Goal: Task Accomplishment & Management: Manage account settings

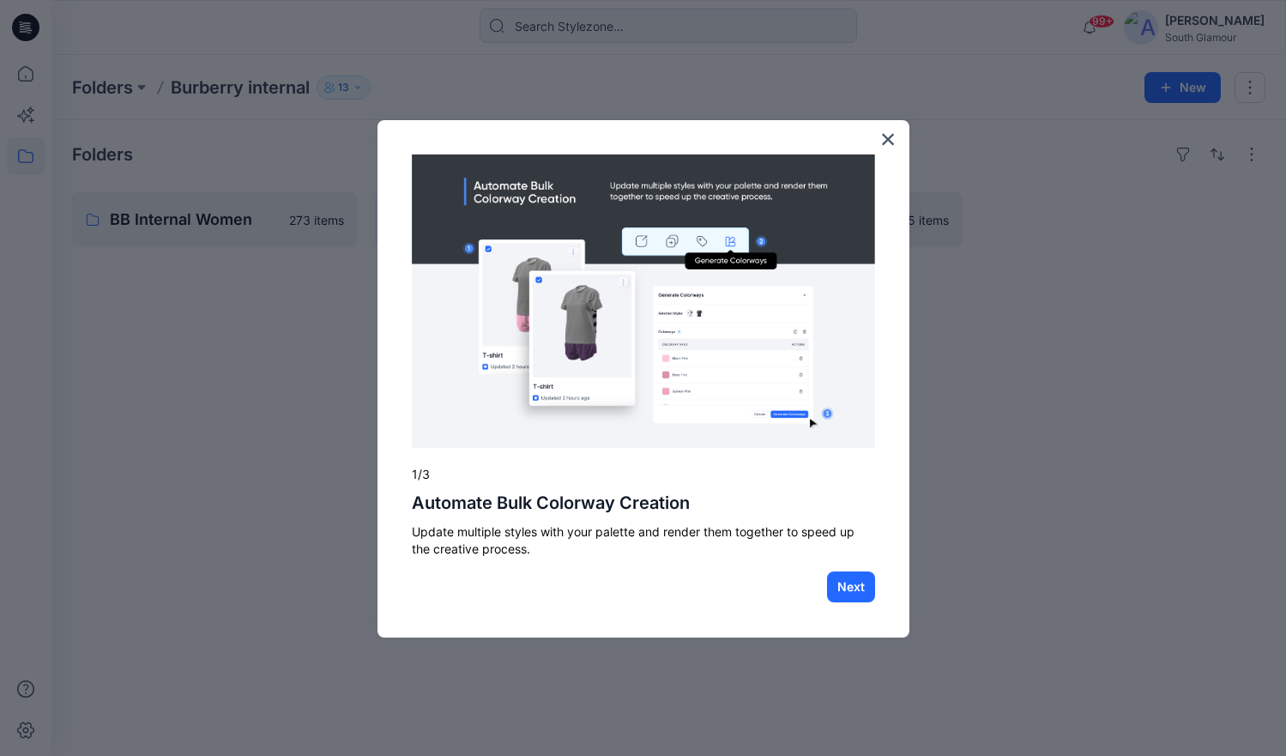
click at [897, 135] on div "× 1/3 Automate Bulk Colorway Creation Update multiple styles with your palette …" at bounding box center [644, 379] width 532 height 518
click at [891, 140] on button "×" at bounding box center [888, 138] width 16 height 27
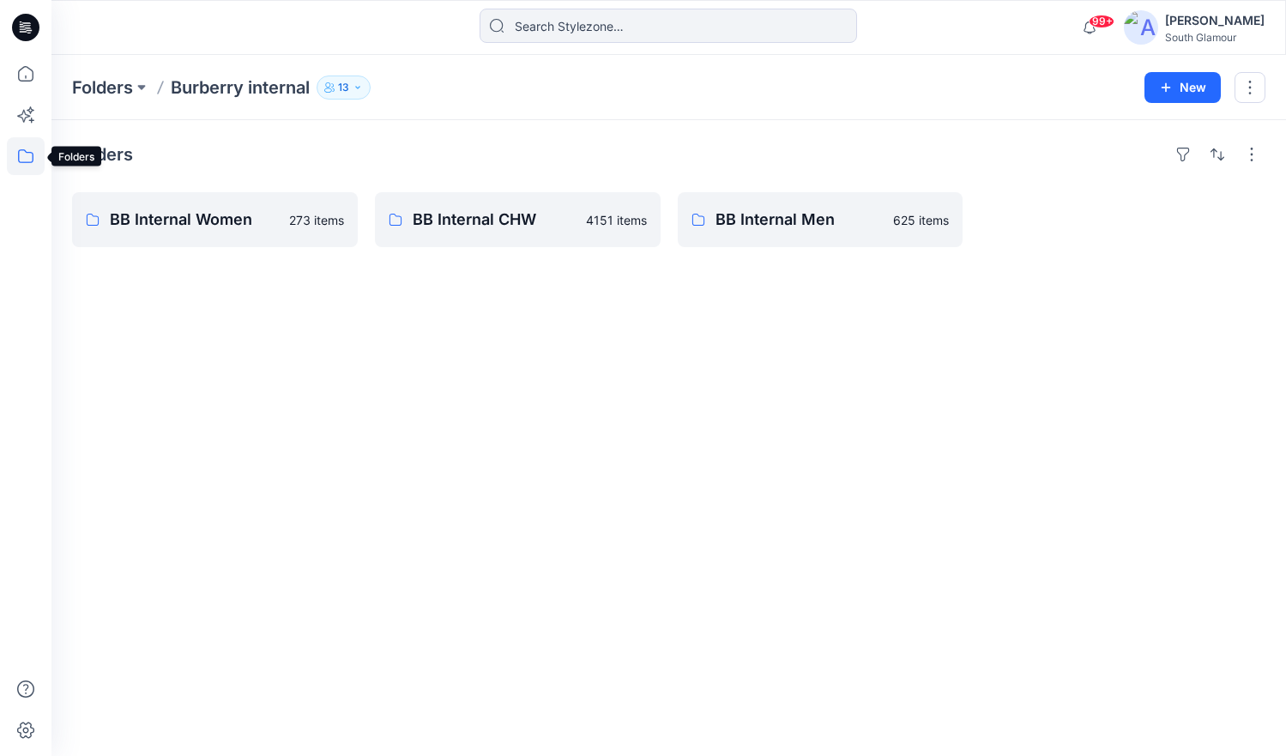
click at [21, 160] on icon at bounding box center [26, 156] width 38 height 38
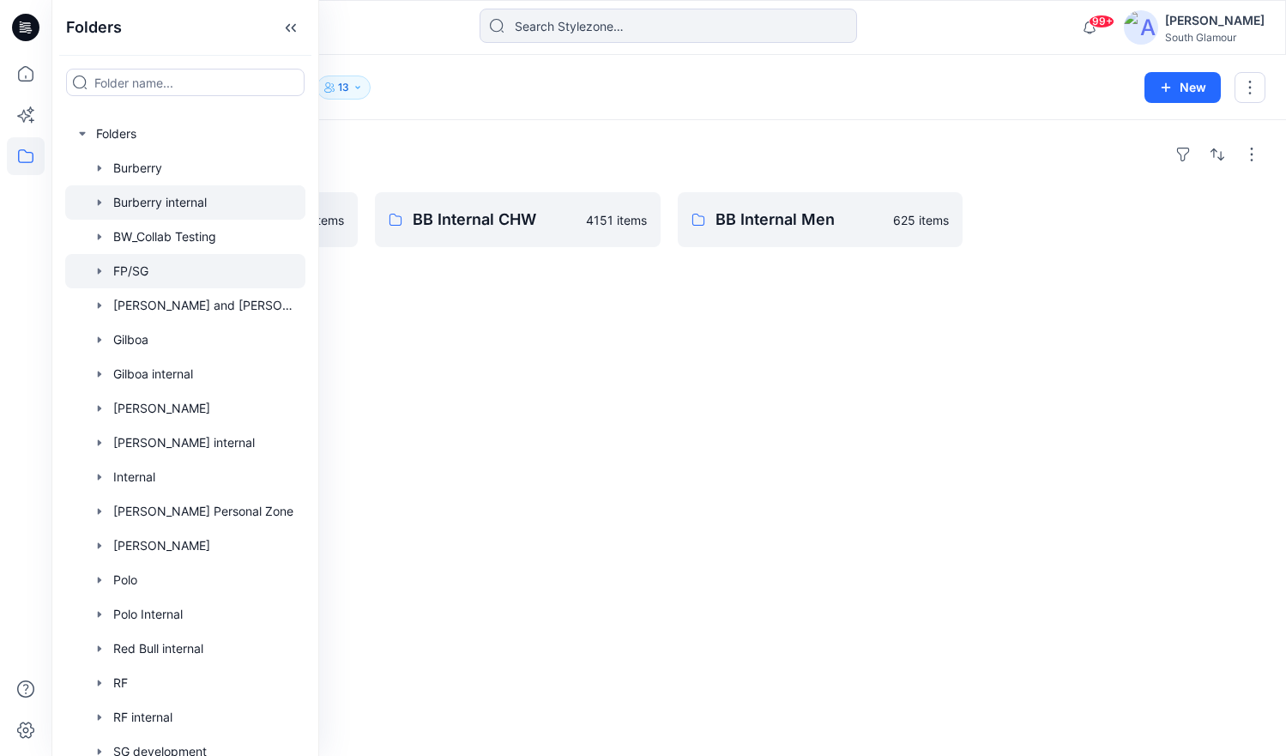
click at [134, 268] on div at bounding box center [185, 271] width 240 height 34
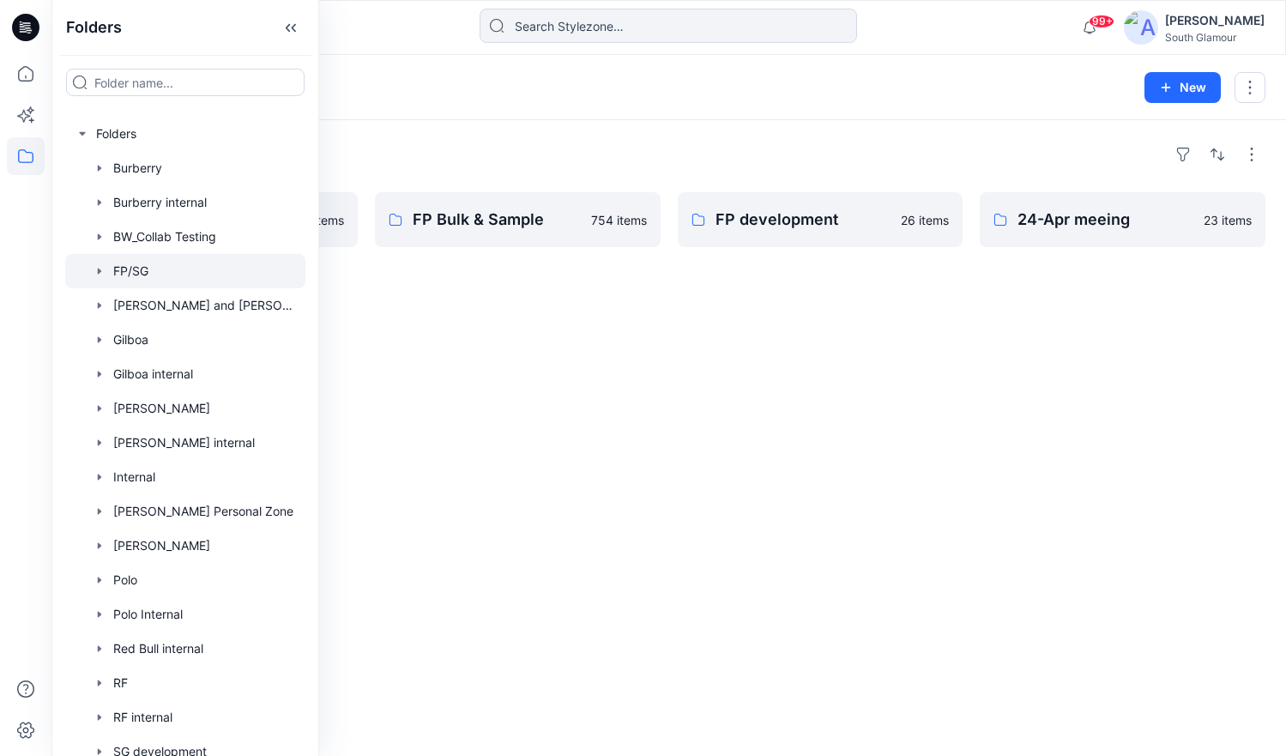
click at [598, 325] on div "Folders Own Development 237 items FP Bulk & Sample 754 items FP development 26 …" at bounding box center [668, 438] width 1235 height 636
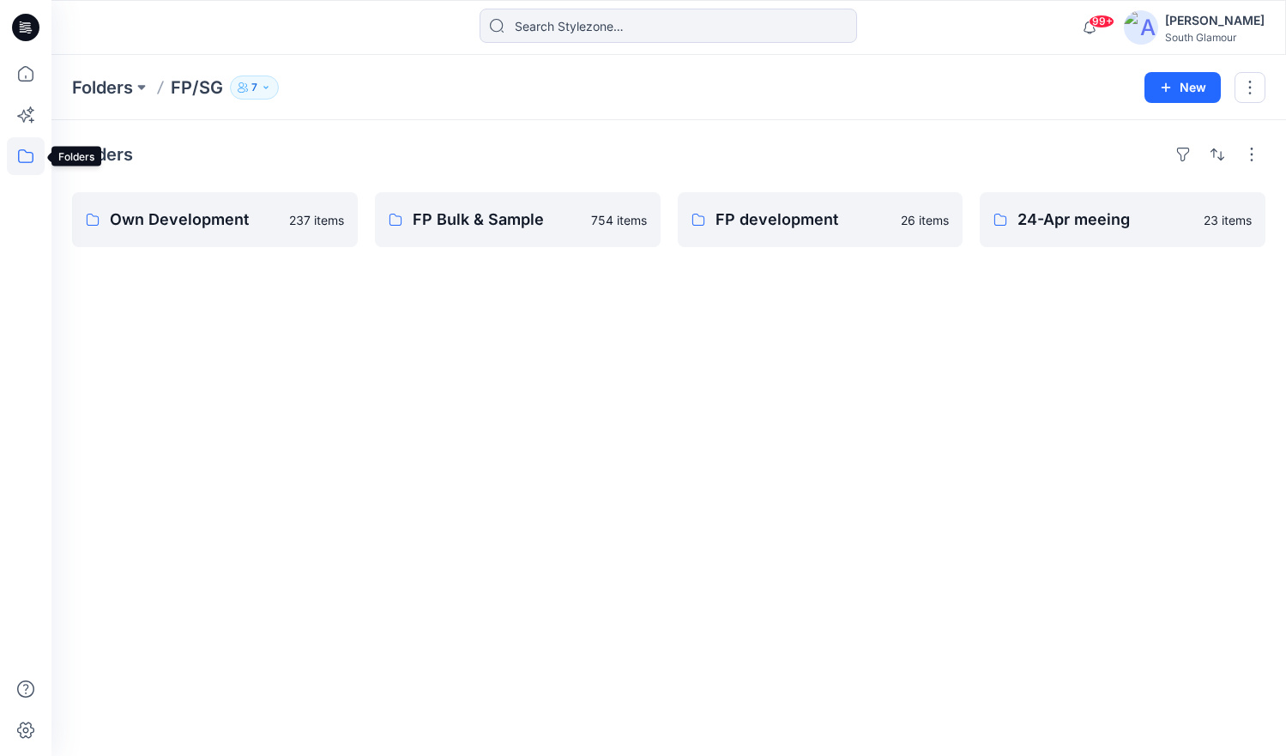
click at [16, 153] on icon at bounding box center [26, 156] width 38 height 38
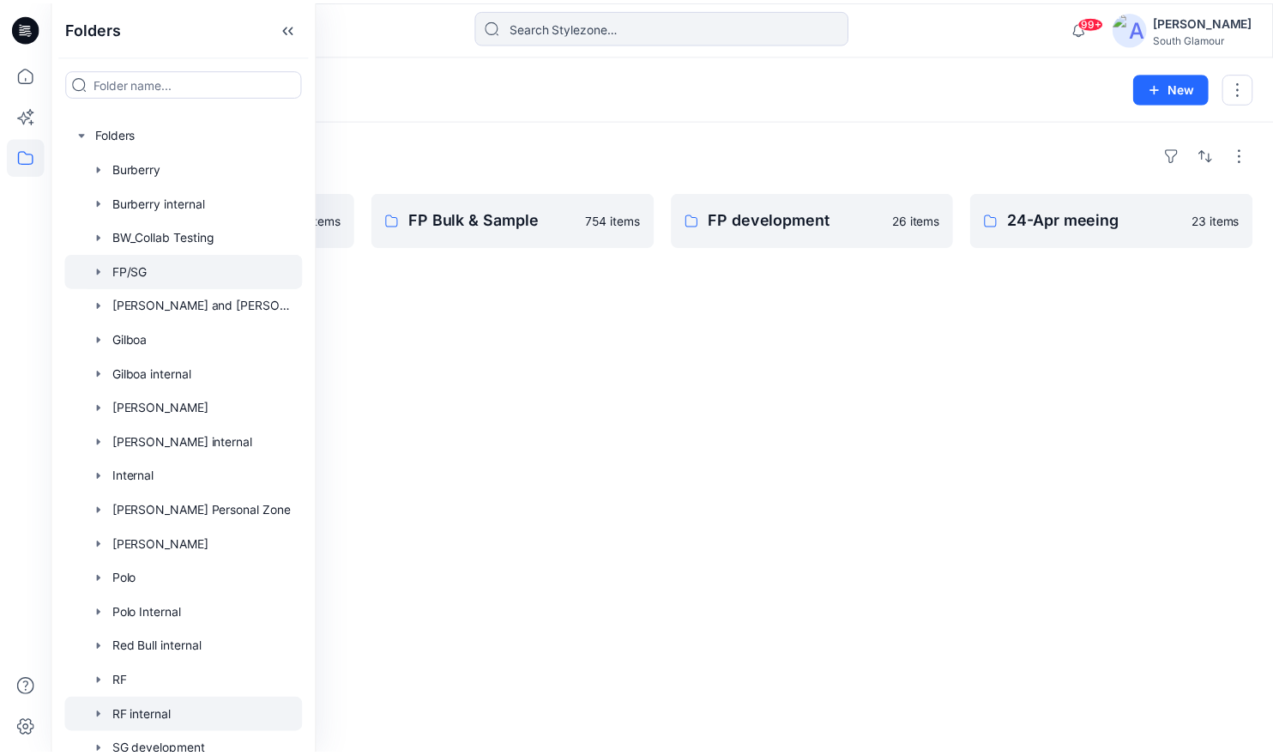
scroll to position [116, 0]
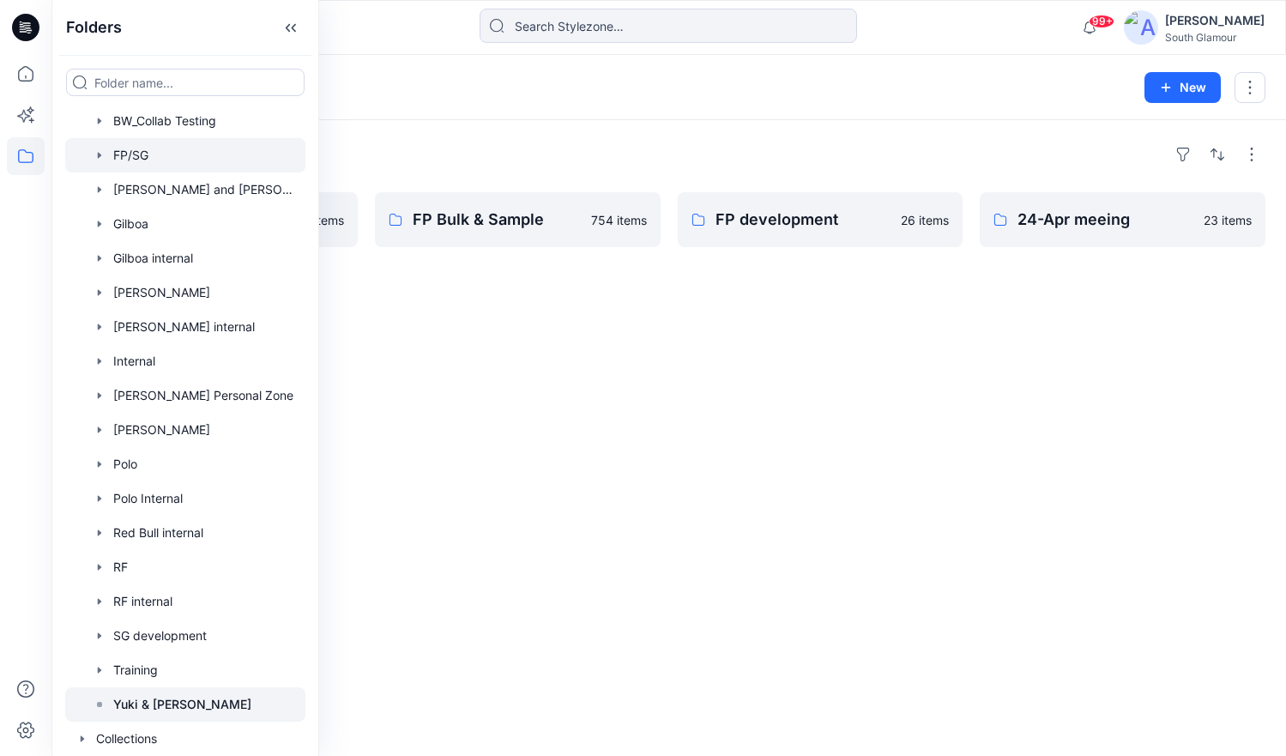
click at [150, 707] on p "Yuki & [PERSON_NAME]" at bounding box center [182, 704] width 138 height 21
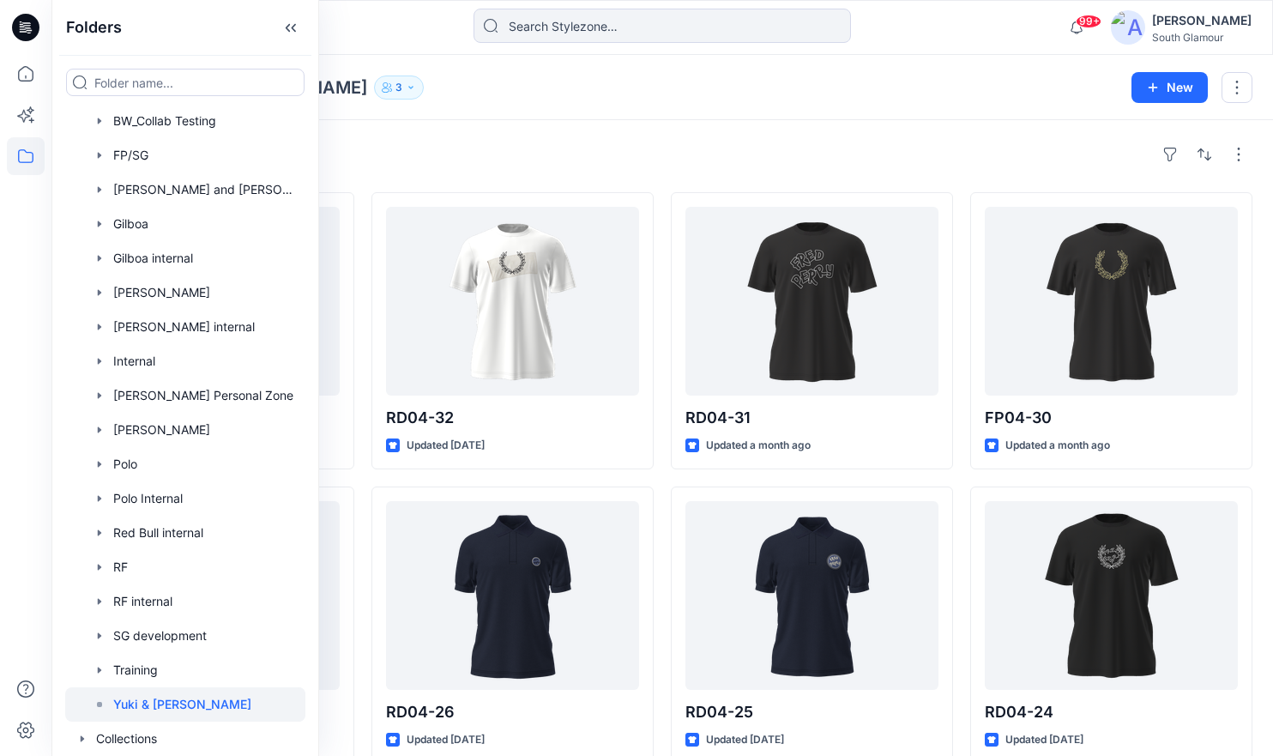
click at [505, 127] on div "Styles RD04-33 Updated [DATE] RD04-27 Updated [DATE] RD04-12 Updated [DATE] RD0…" at bounding box center [662, 629] width 1222 height 1019
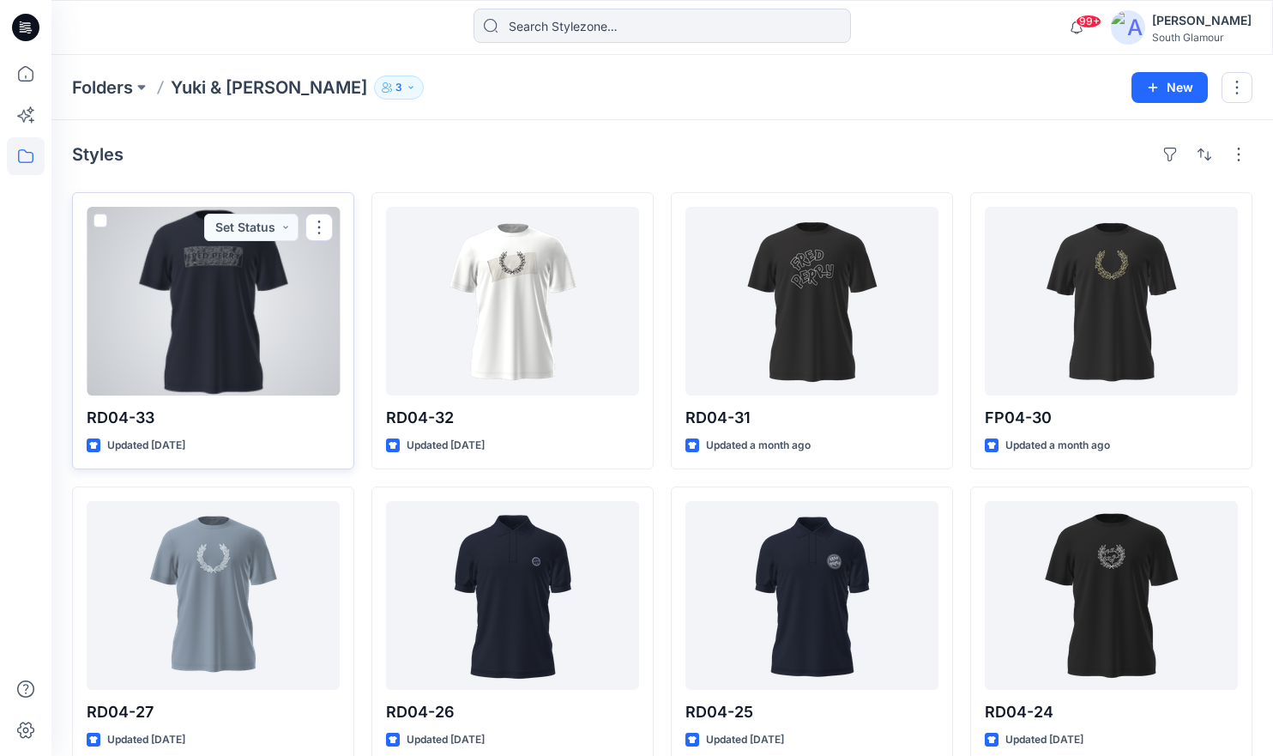
click at [185, 343] on div at bounding box center [213, 301] width 253 height 189
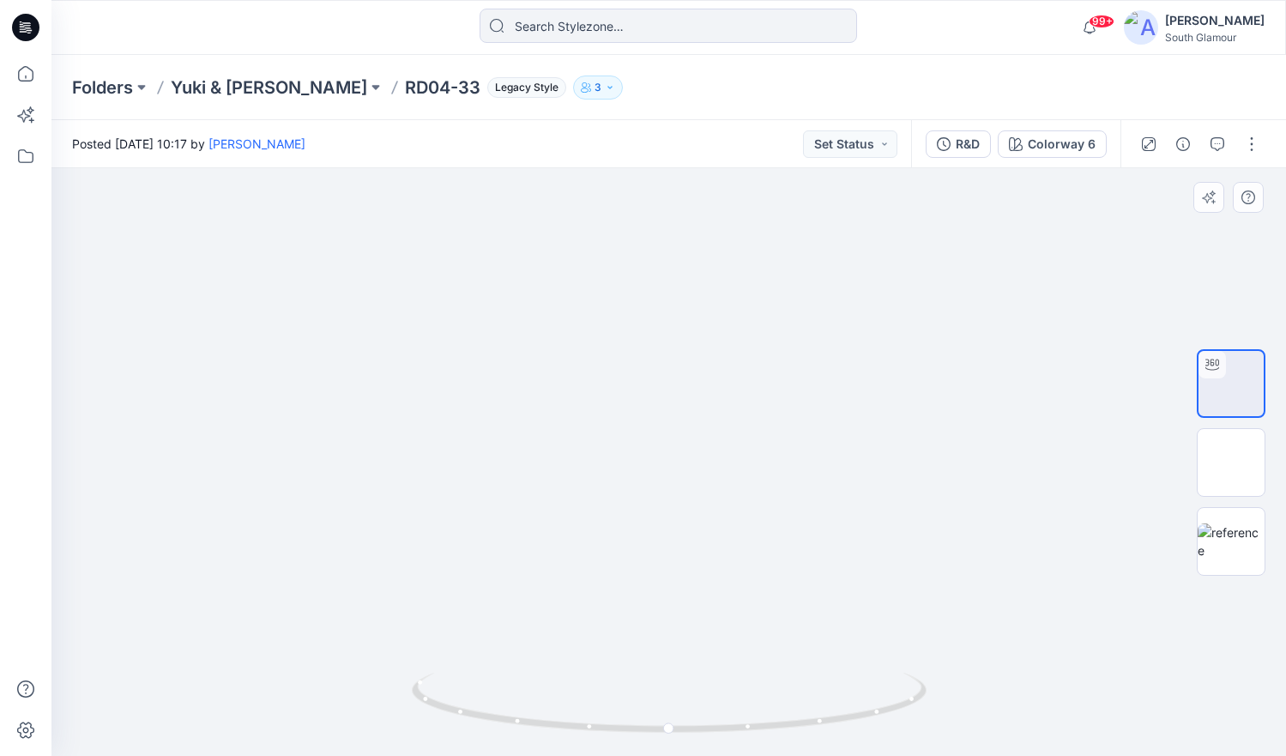
click at [1190, 474] on div at bounding box center [1231, 463] width 110 height 378
click at [1213, 469] on img at bounding box center [1231, 462] width 61 height 18
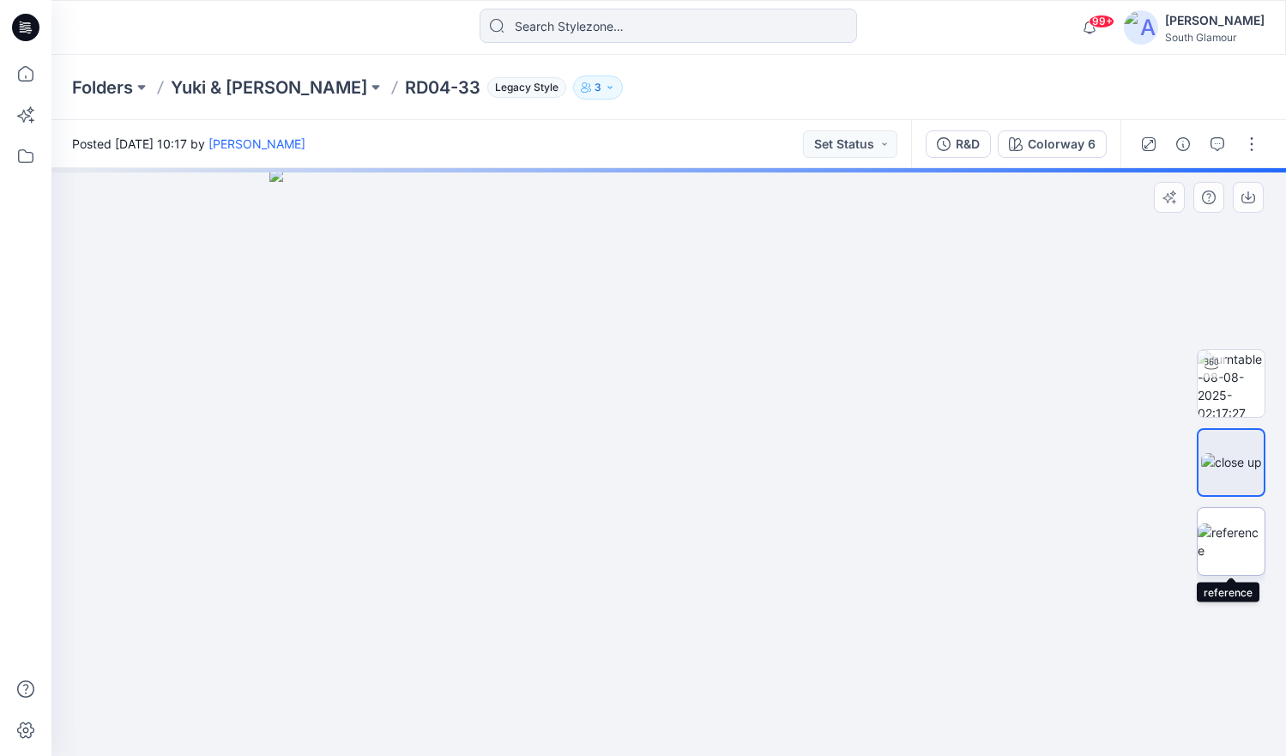
click at [1234, 541] on img at bounding box center [1231, 541] width 67 height 36
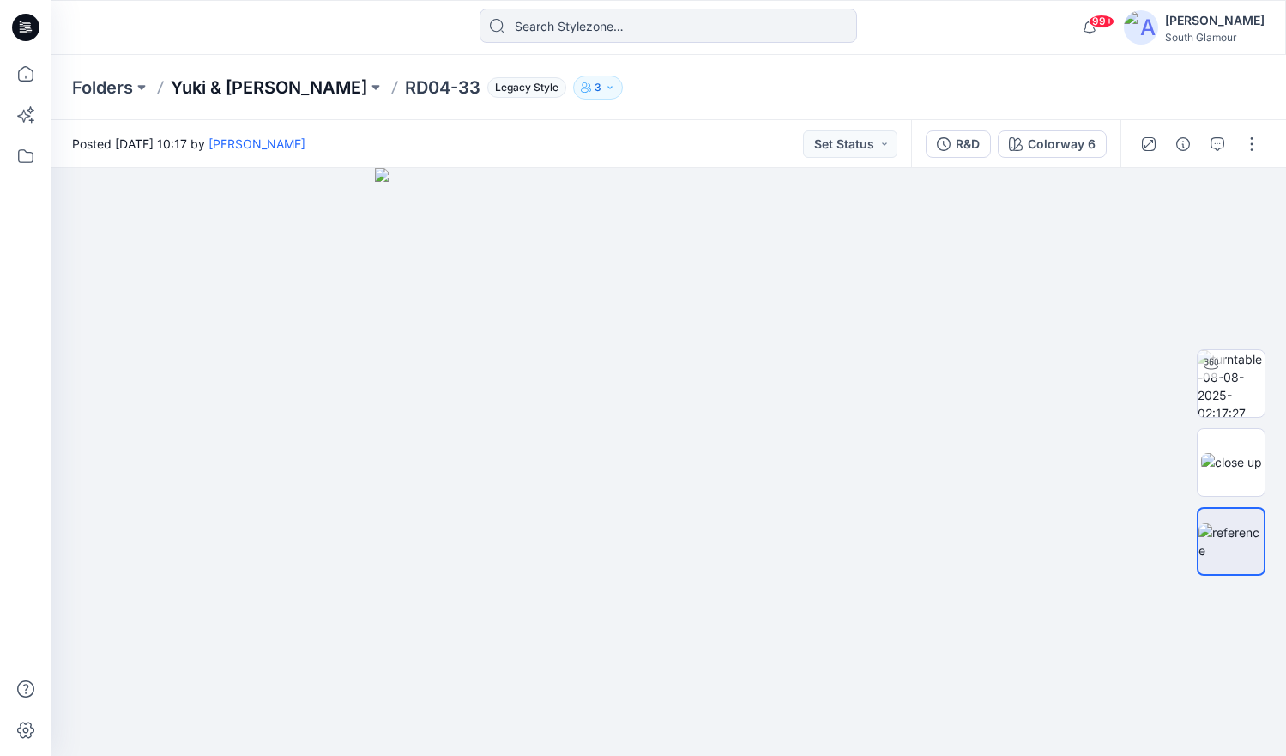
click at [240, 86] on p "Yuki & [PERSON_NAME]" at bounding box center [269, 88] width 196 height 24
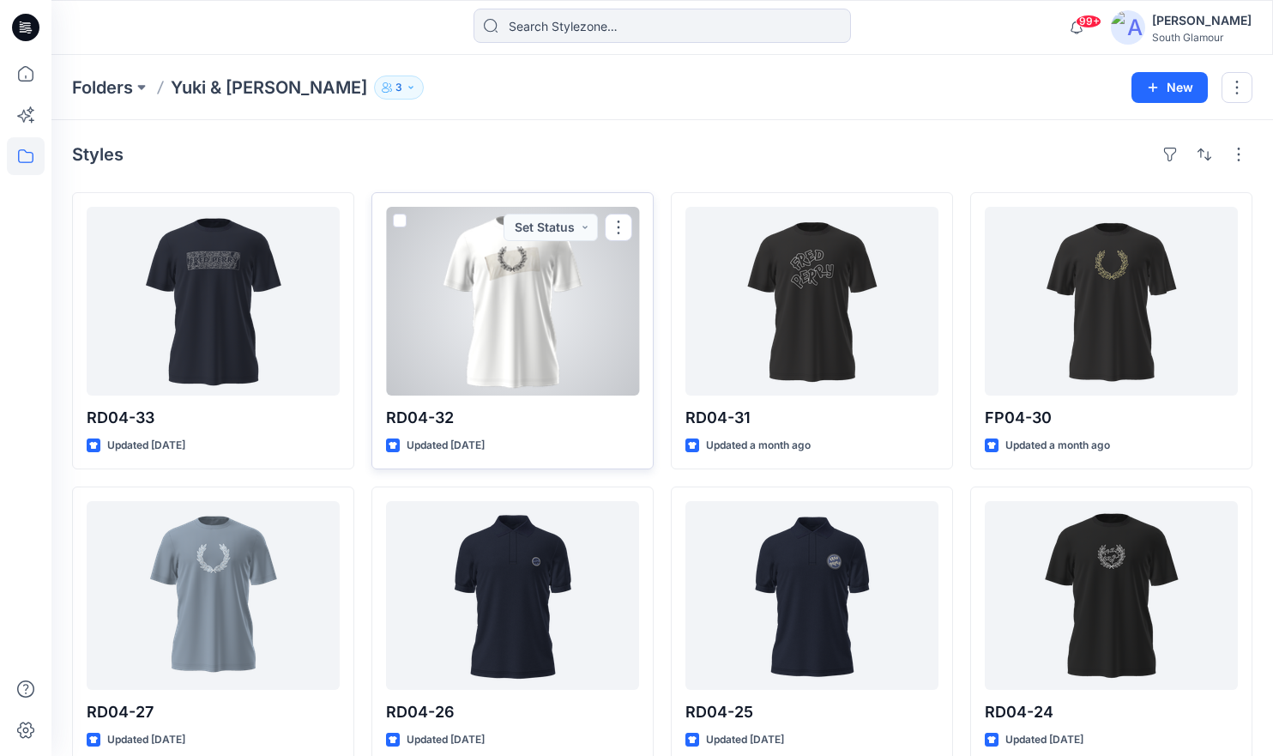
click at [462, 345] on div at bounding box center [512, 301] width 253 height 189
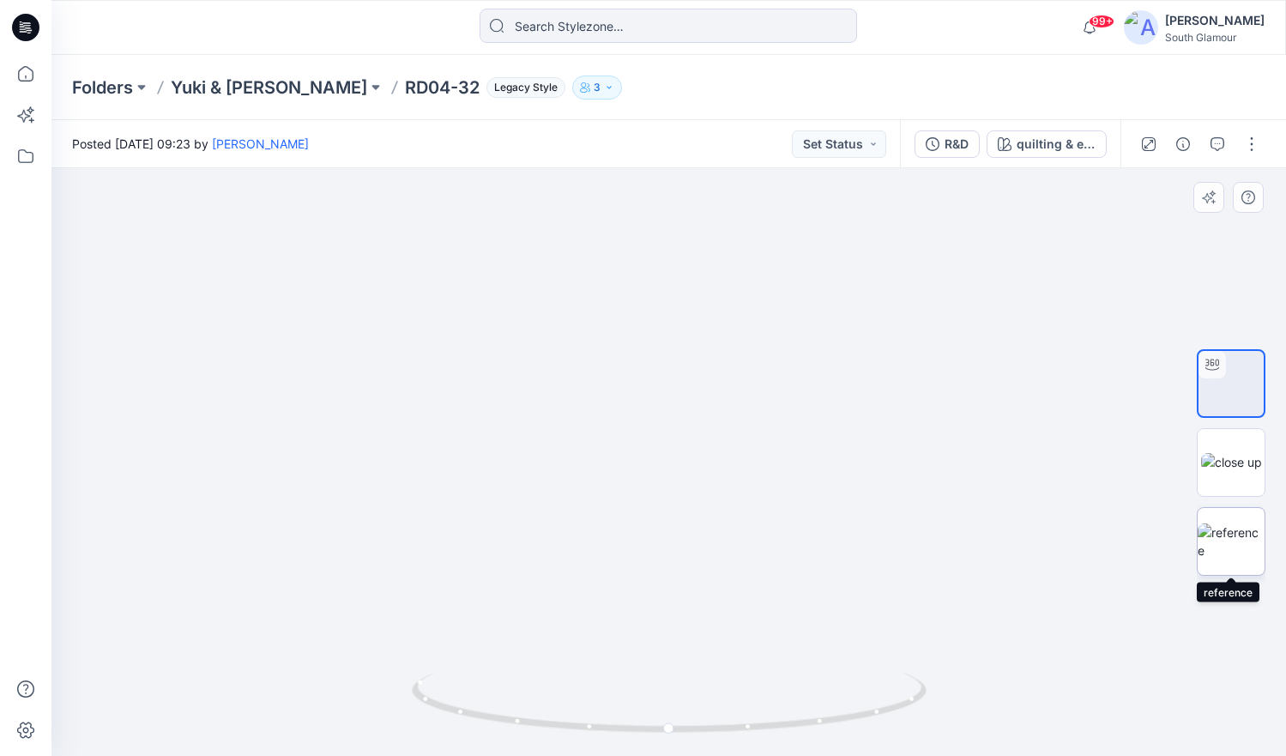
click at [1237, 547] on img at bounding box center [1231, 541] width 67 height 36
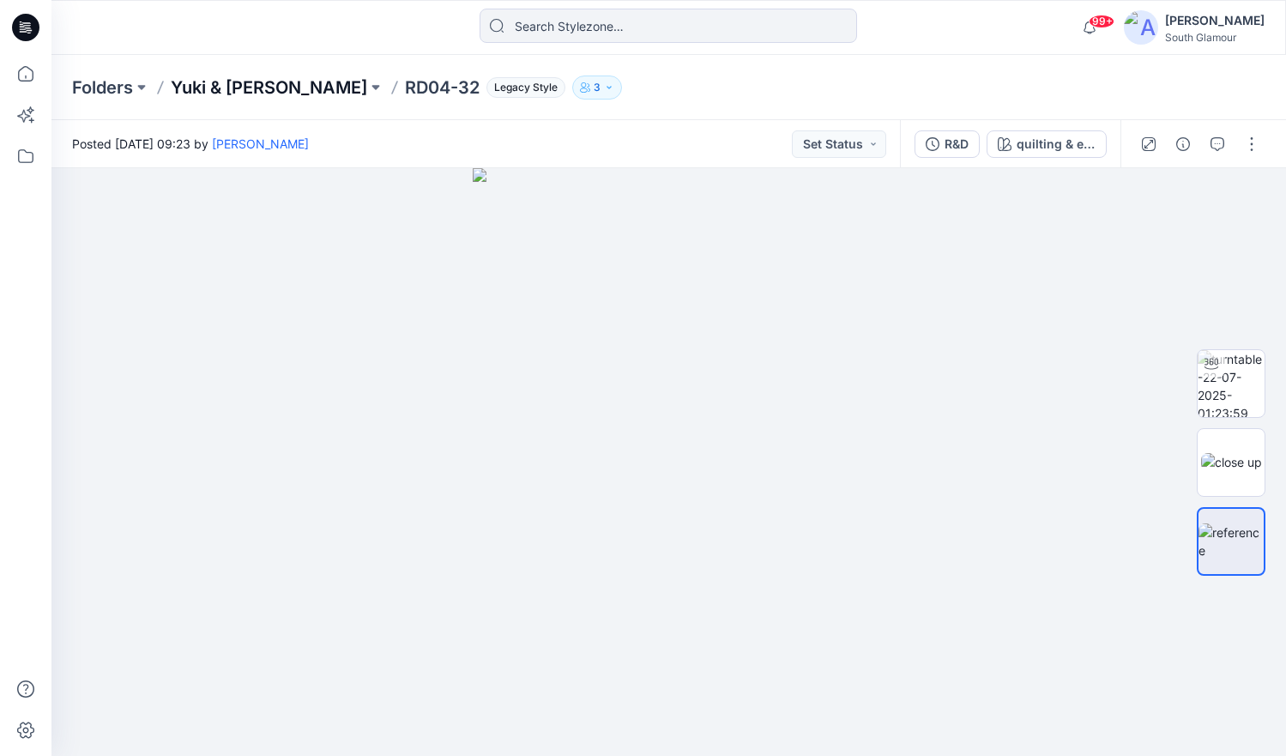
click at [244, 90] on p "Yuki & [PERSON_NAME]" at bounding box center [269, 88] width 196 height 24
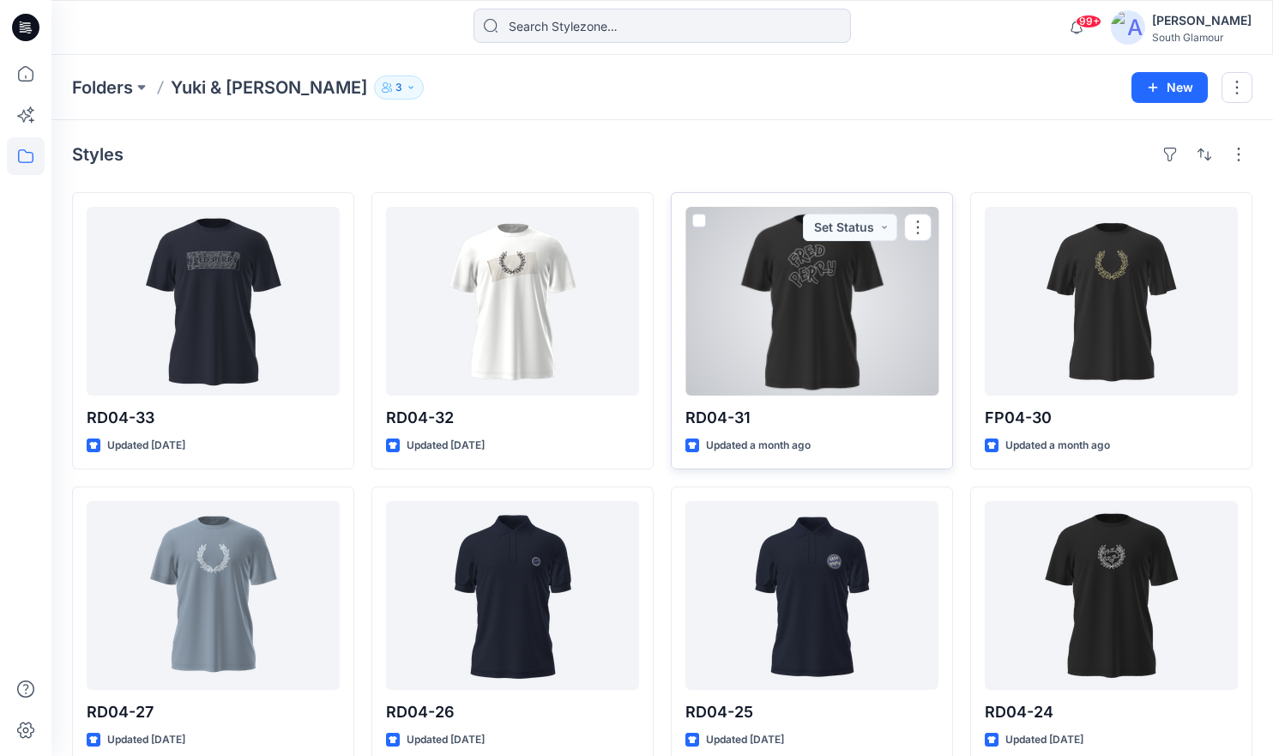
click at [825, 332] on div at bounding box center [812, 301] width 253 height 189
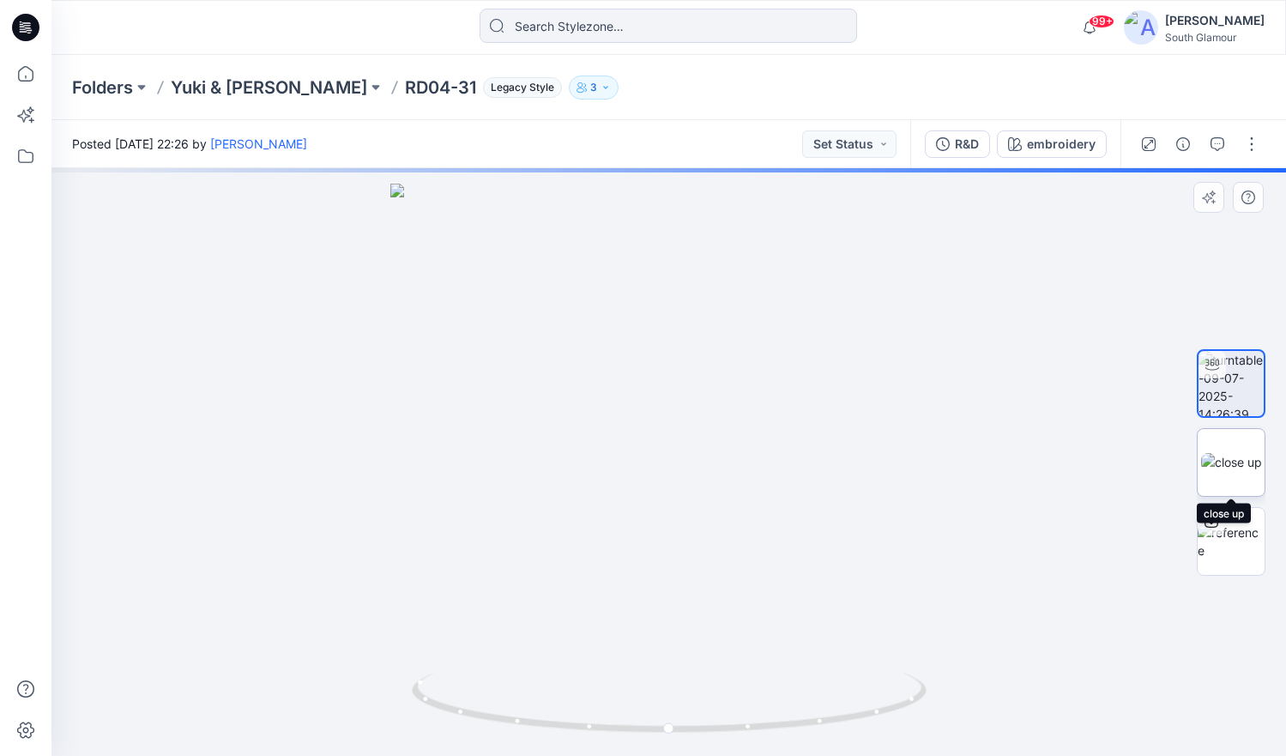
click at [1234, 471] on img at bounding box center [1231, 462] width 61 height 18
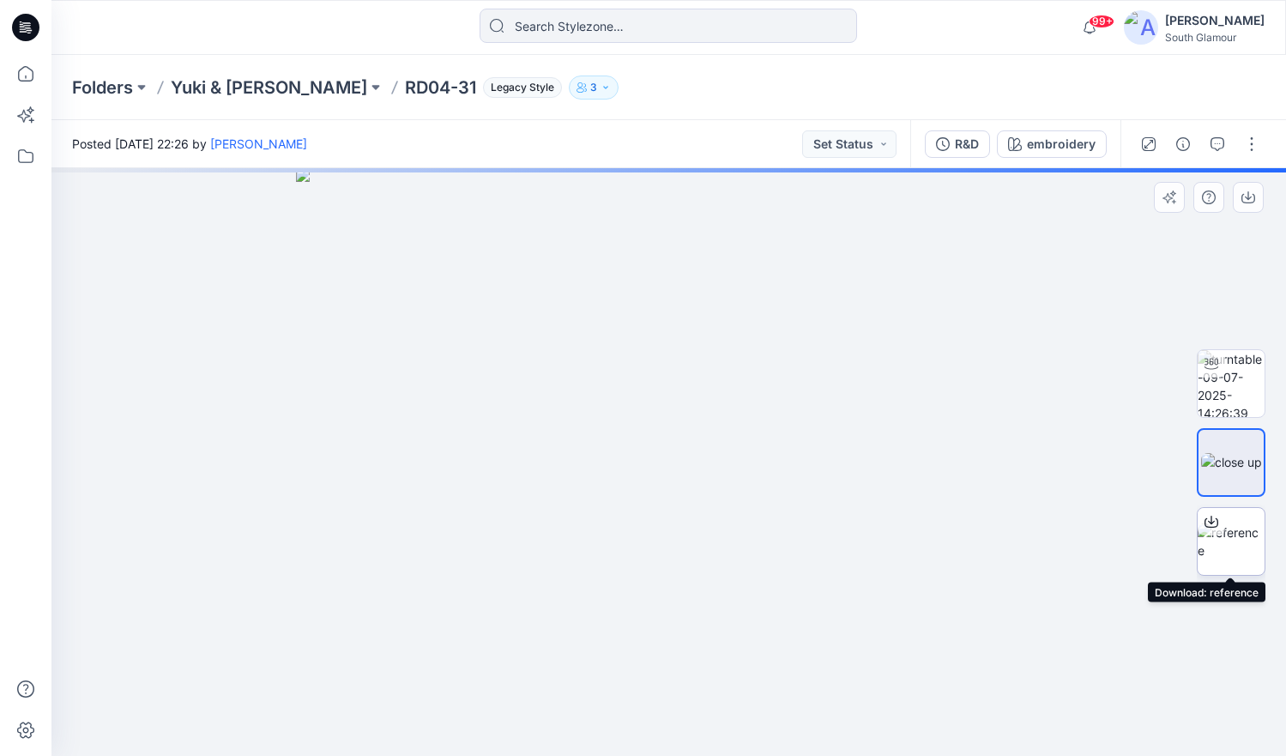
click at [1230, 558] on img at bounding box center [1231, 541] width 67 height 36
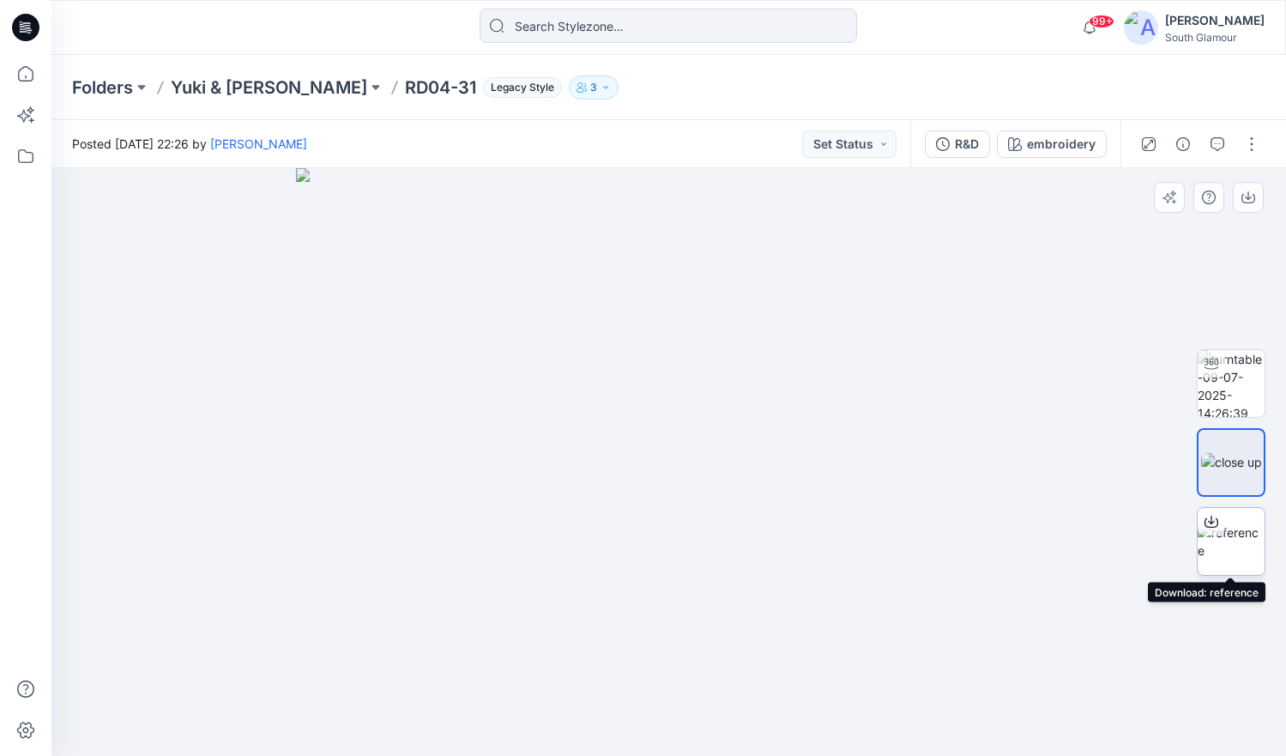
click at [1223, 559] on img at bounding box center [1231, 541] width 67 height 36
click at [1127, 233] on div at bounding box center [668, 462] width 1235 height 588
click at [1253, 148] on button "button" at bounding box center [1251, 143] width 27 height 27
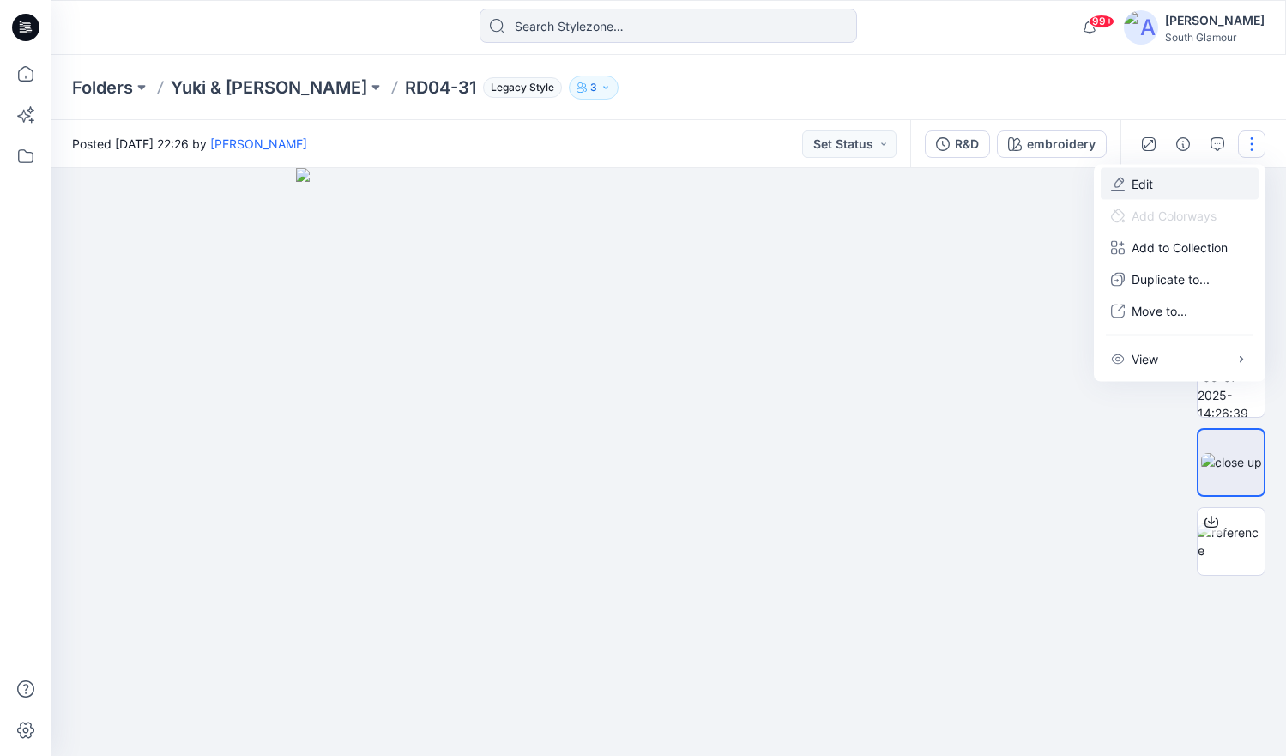
click at [1129, 186] on button "Edit" at bounding box center [1180, 184] width 158 height 32
click at [245, 88] on p "Yuki & [PERSON_NAME]" at bounding box center [269, 88] width 196 height 24
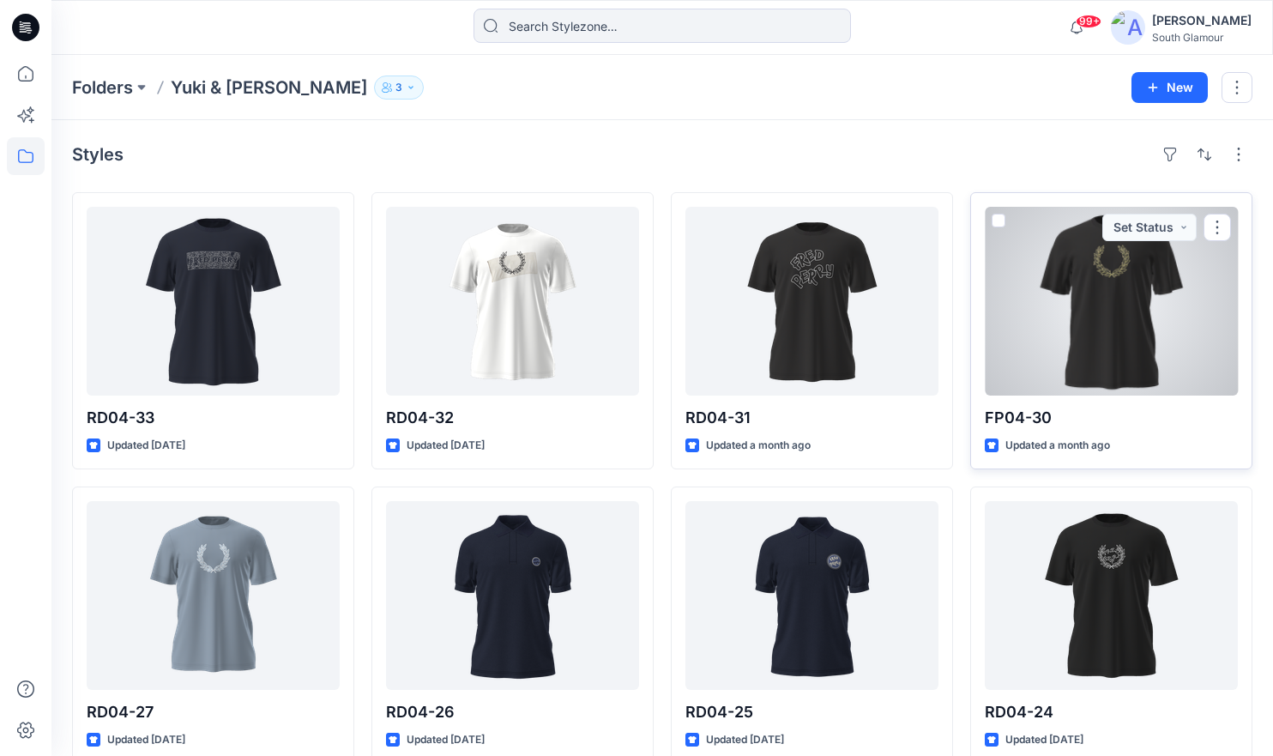
click at [1138, 327] on div at bounding box center [1111, 301] width 253 height 189
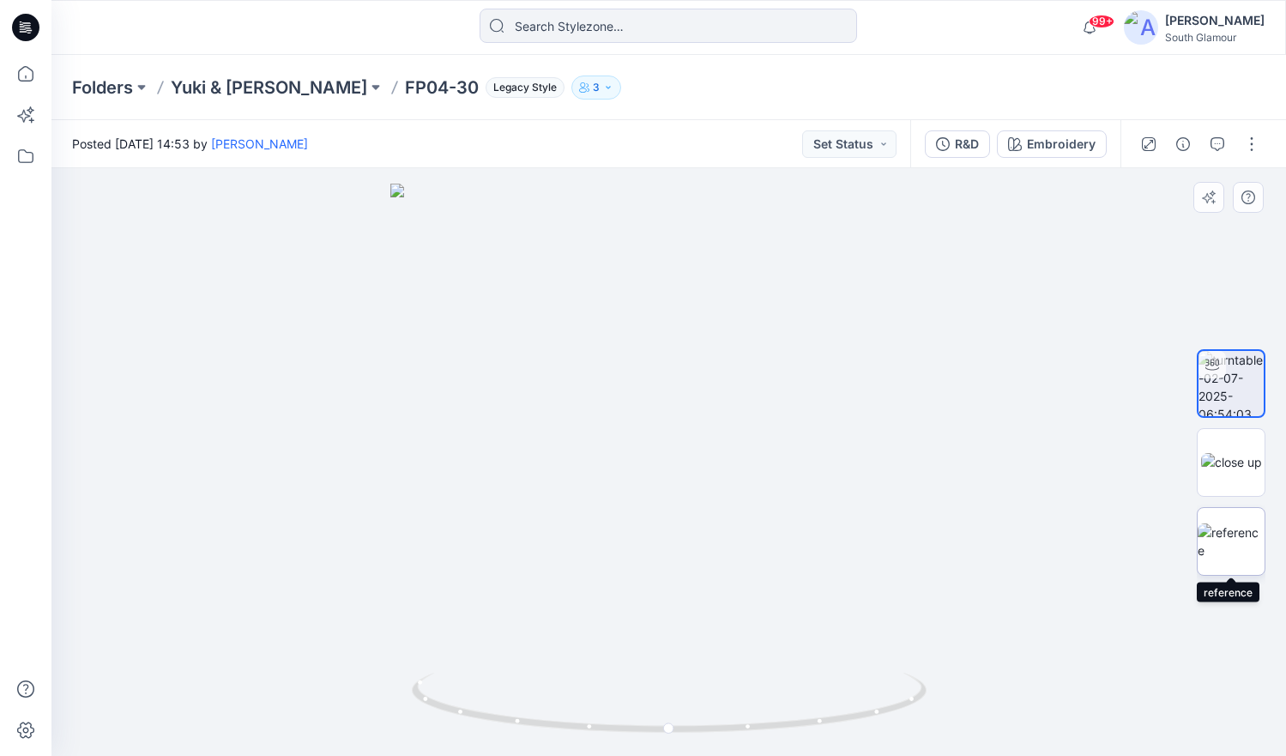
click at [1243, 543] on img at bounding box center [1231, 541] width 67 height 36
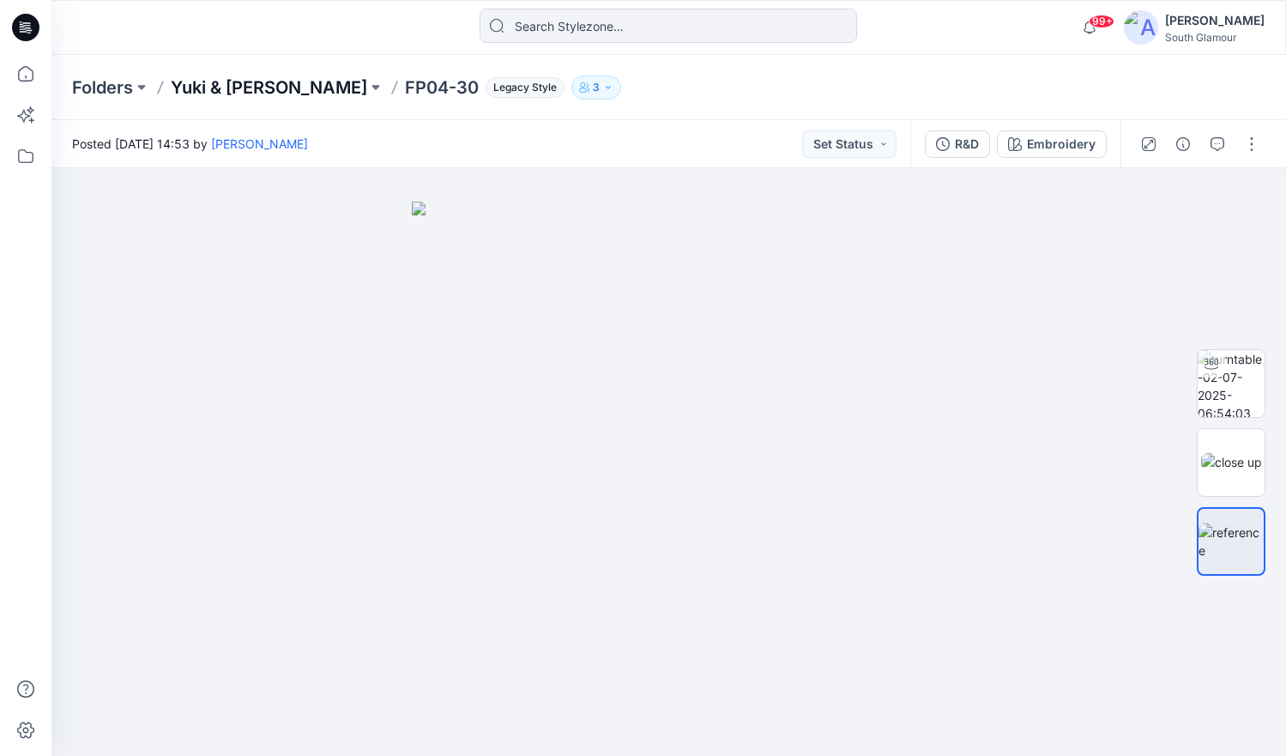
click at [219, 79] on p "Yuki & [PERSON_NAME]" at bounding box center [269, 88] width 196 height 24
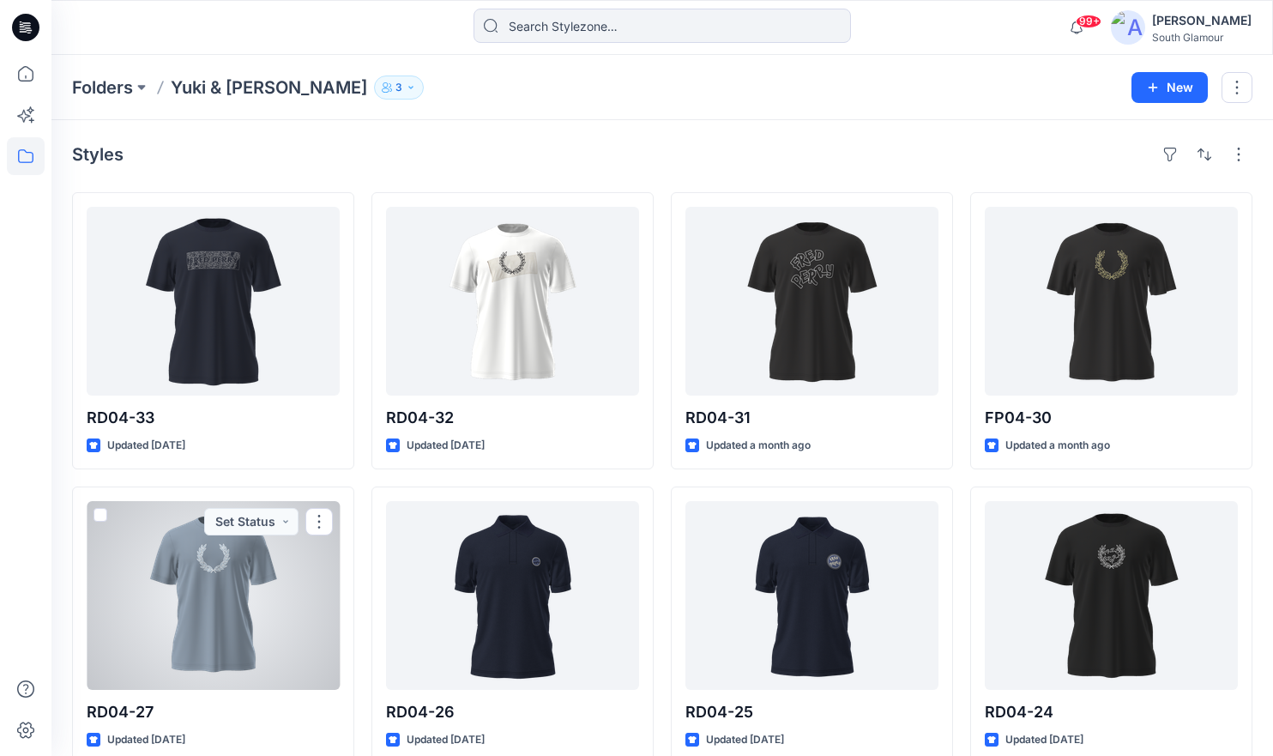
click at [206, 649] on div at bounding box center [213, 595] width 253 height 189
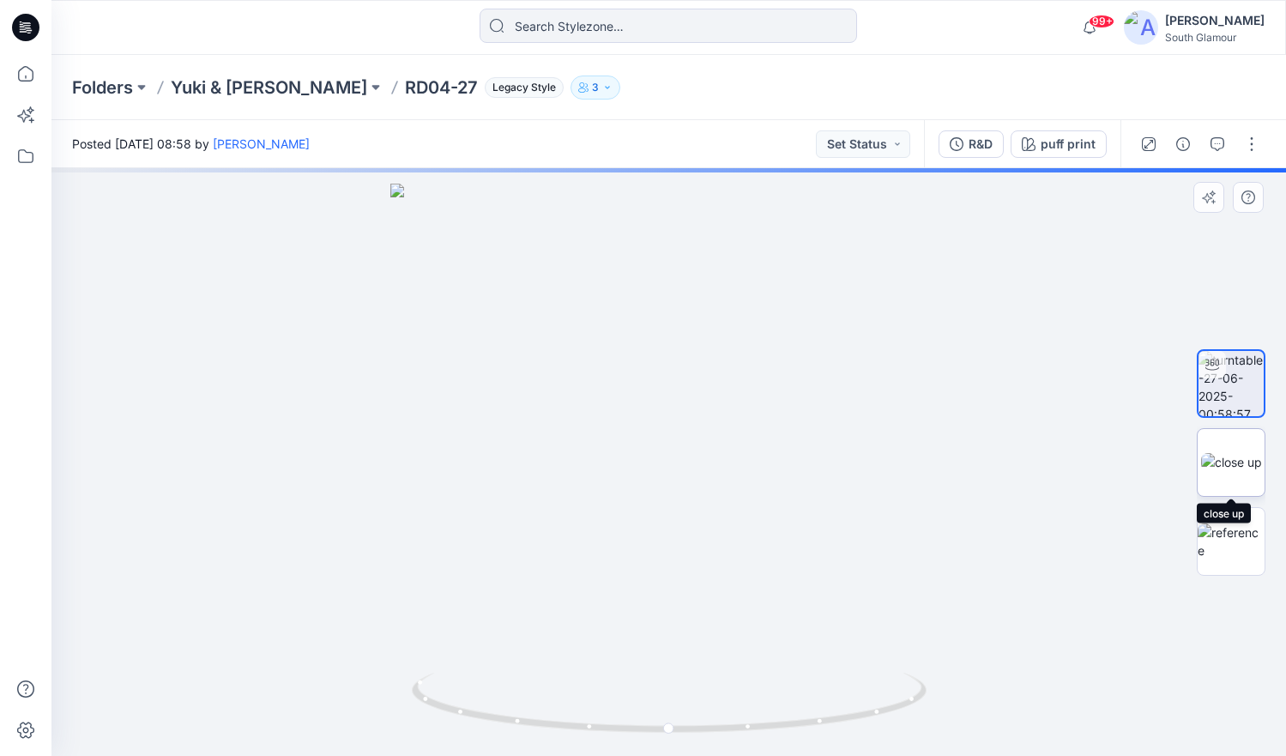
click at [1221, 462] on img at bounding box center [1231, 462] width 61 height 18
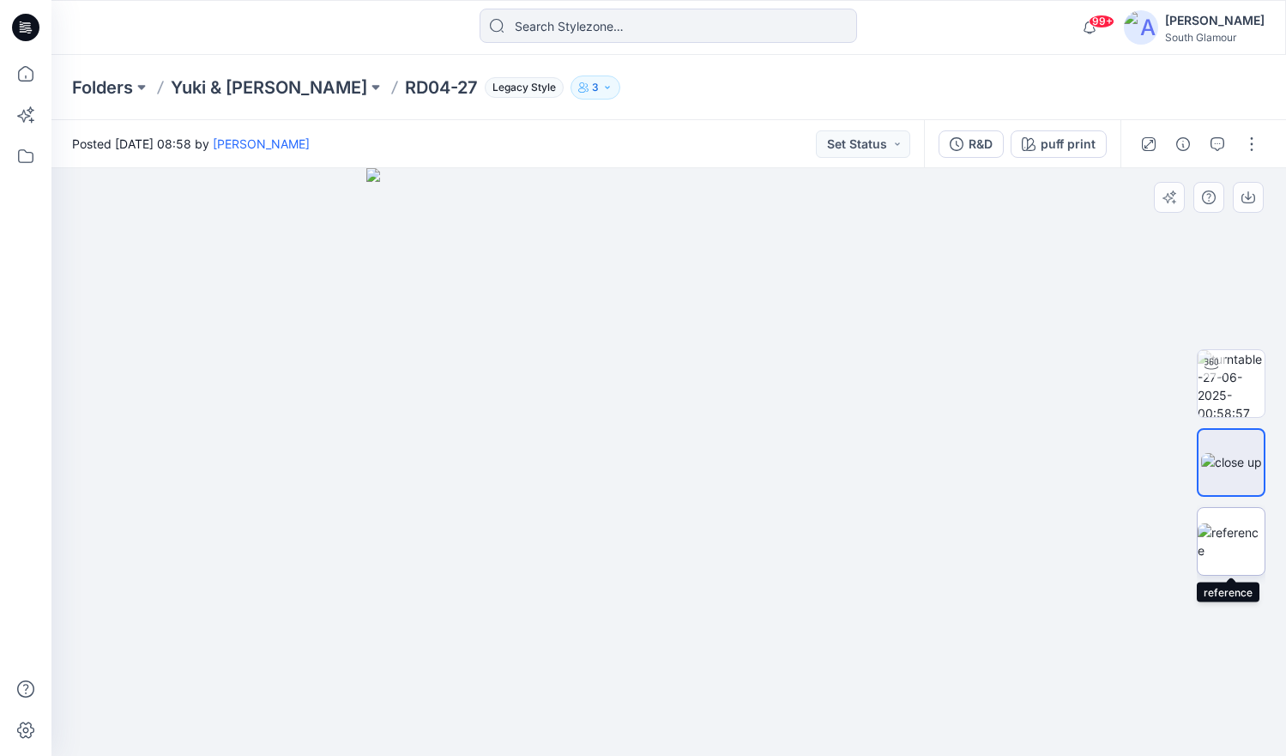
click at [1235, 541] on img at bounding box center [1231, 541] width 67 height 36
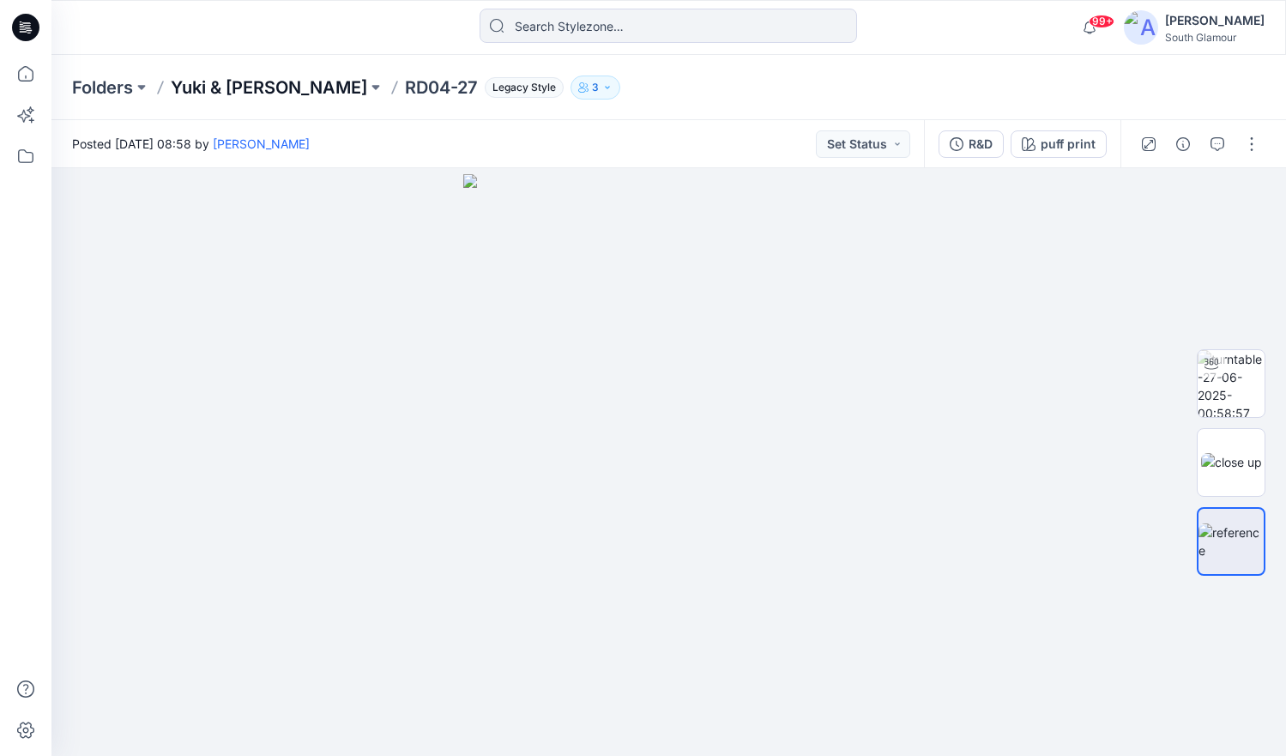
click at [222, 94] on p "Yuki & [PERSON_NAME]" at bounding box center [269, 88] width 196 height 24
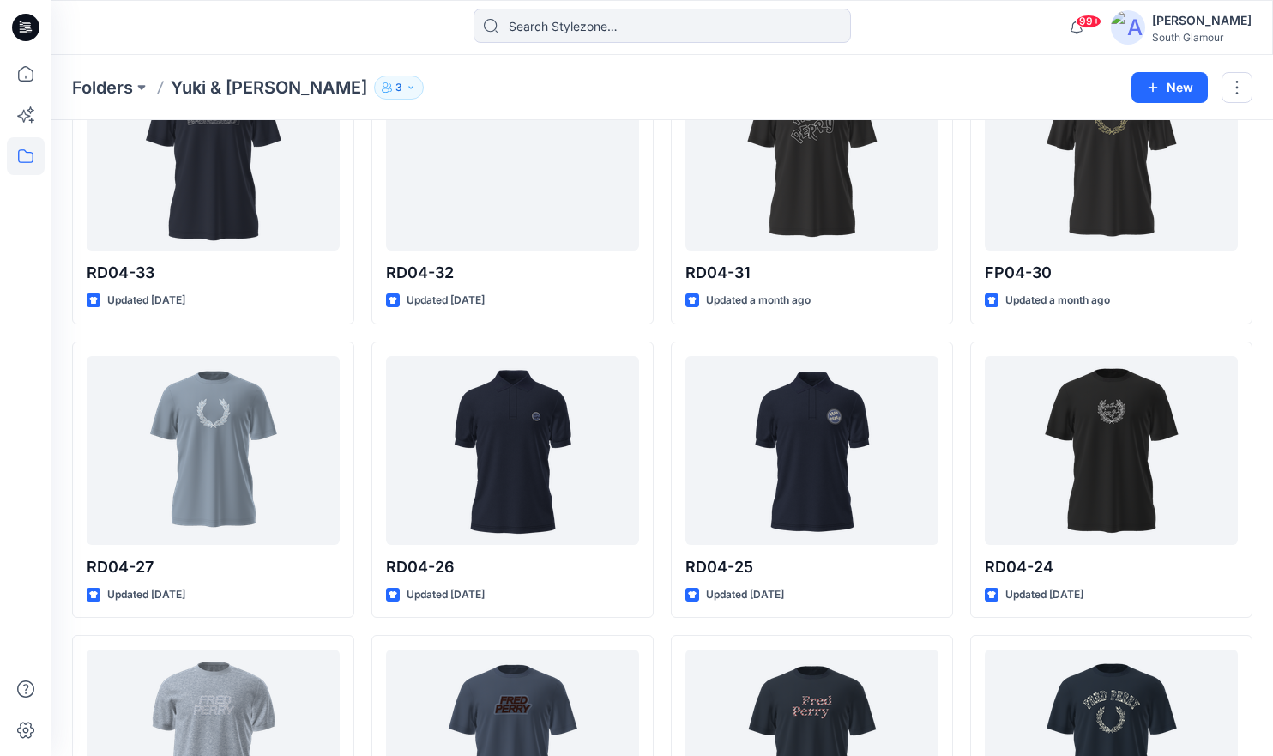
scroll to position [379, 0]
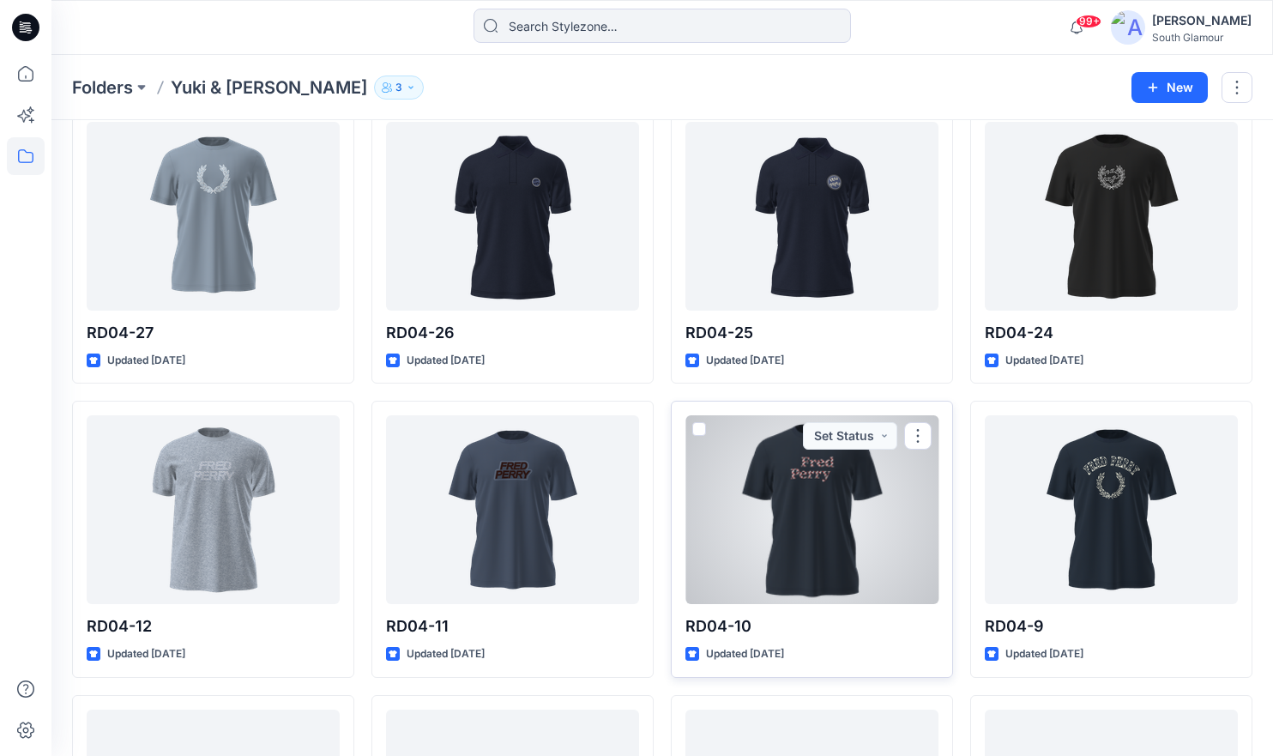
click at [836, 525] on div at bounding box center [812, 509] width 253 height 189
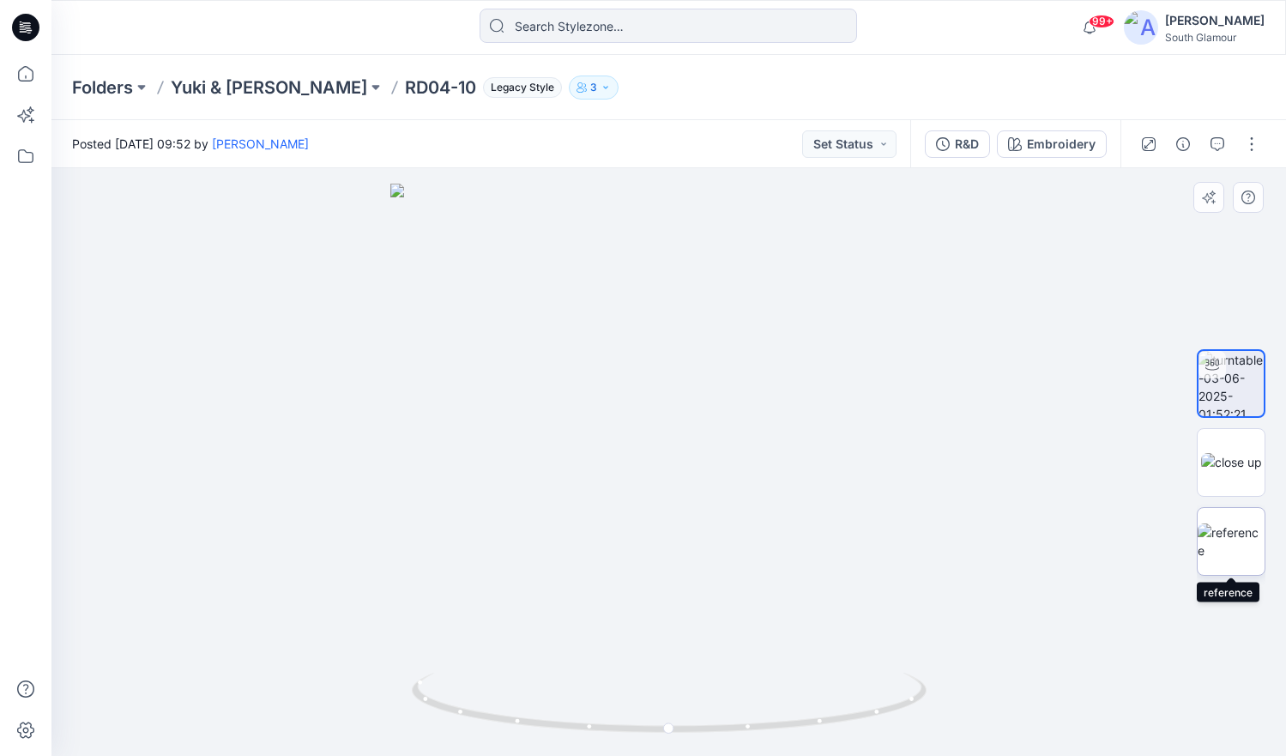
click at [1231, 554] on img at bounding box center [1231, 541] width 67 height 36
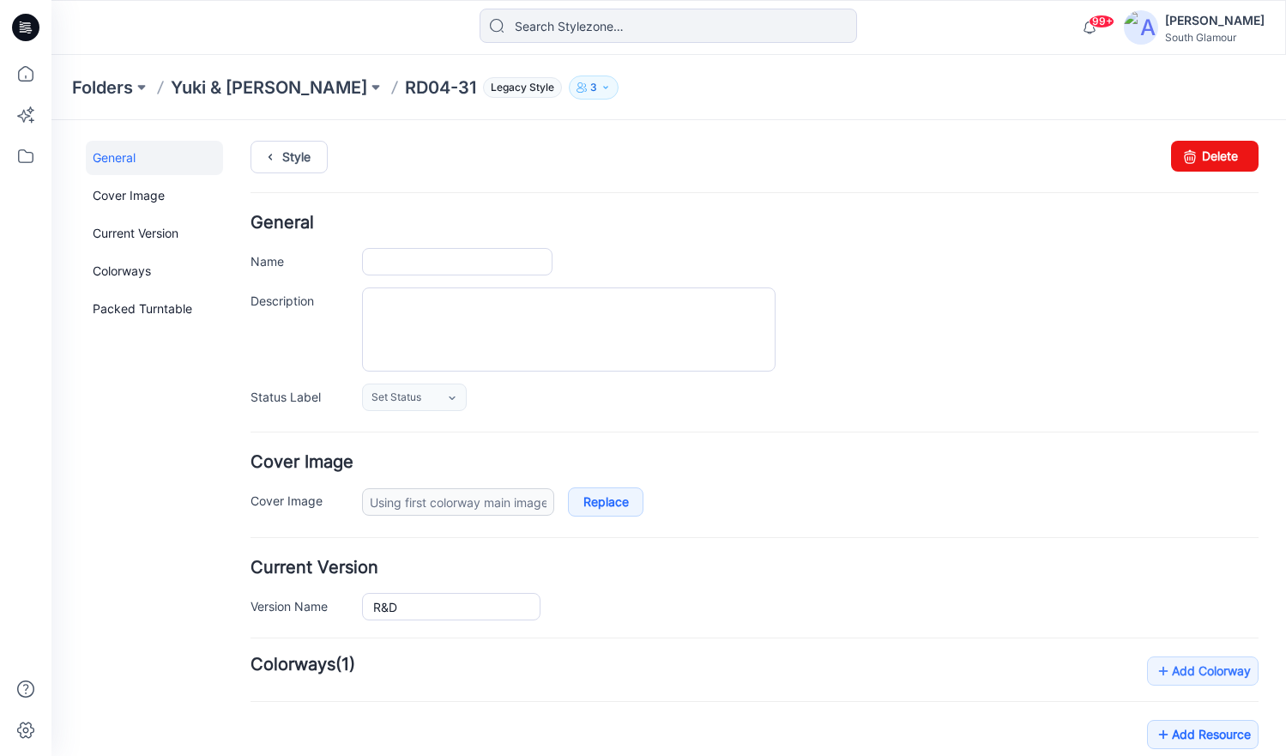
type input "RD04-31"
type input "embroidery"
type input "turntable-09-07-2025-14:26:39"
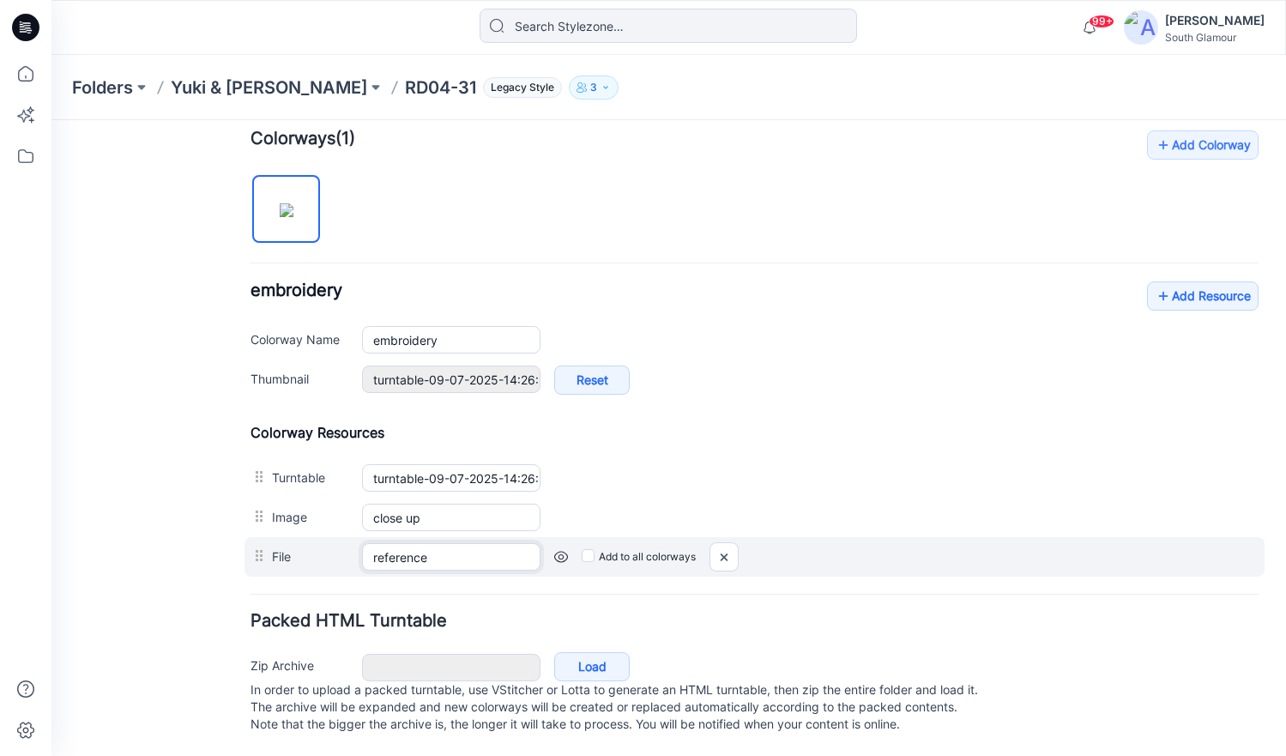
click at [477, 543] on input "reference" at bounding box center [451, 556] width 178 height 27
